Goal: Task Accomplishment & Management: Complete application form

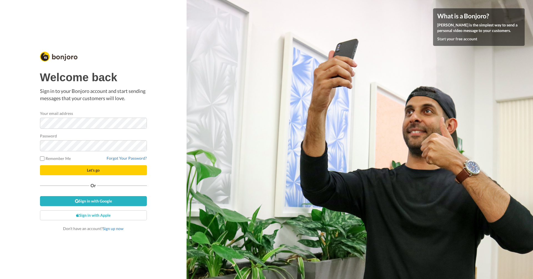
click at [99, 166] on button "Let's go" at bounding box center [93, 170] width 107 height 10
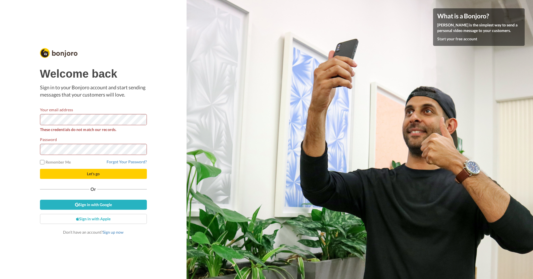
click at [102, 171] on button "Let's go" at bounding box center [93, 174] width 107 height 10
click at [93, 173] on button "Let's go" at bounding box center [93, 174] width 107 height 10
click at [0, 114] on html "Welcome back Sign in to your Bonjoro account and start sending messages that yo…" at bounding box center [266, 139] width 533 height 279
click at [0, 118] on html "Welcome back Sign in to your Bonjoro account and start sending messages that yo…" at bounding box center [266, 139] width 533 height 279
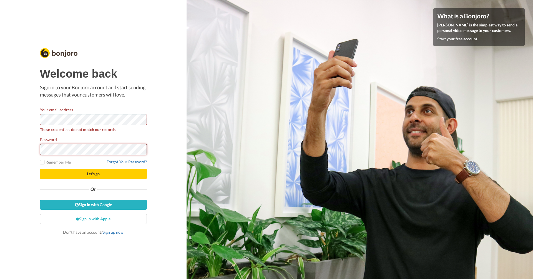
click at [93, 173] on button "Let's go" at bounding box center [93, 174] width 107 height 10
click at [0, 148] on html "Welcome back Sign in to your Bonjoro account and start sending messages that yo…" at bounding box center [266, 139] width 533 height 279
click at [93, 173] on button "Let's go" at bounding box center [93, 174] width 107 height 10
click at [87, 174] on span "Let's go" at bounding box center [93, 173] width 13 height 5
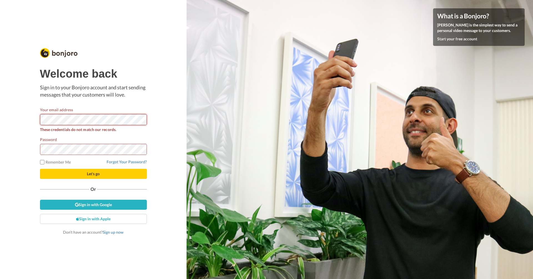
click at [0, 116] on html "Welcome back Sign in to your Bonjoro account and start sending messages that yo…" at bounding box center [266, 139] width 533 height 279
click at [93, 173] on button "Let's go" at bounding box center [93, 174] width 107 height 10
